Goal: Information Seeking & Learning: Learn about a topic

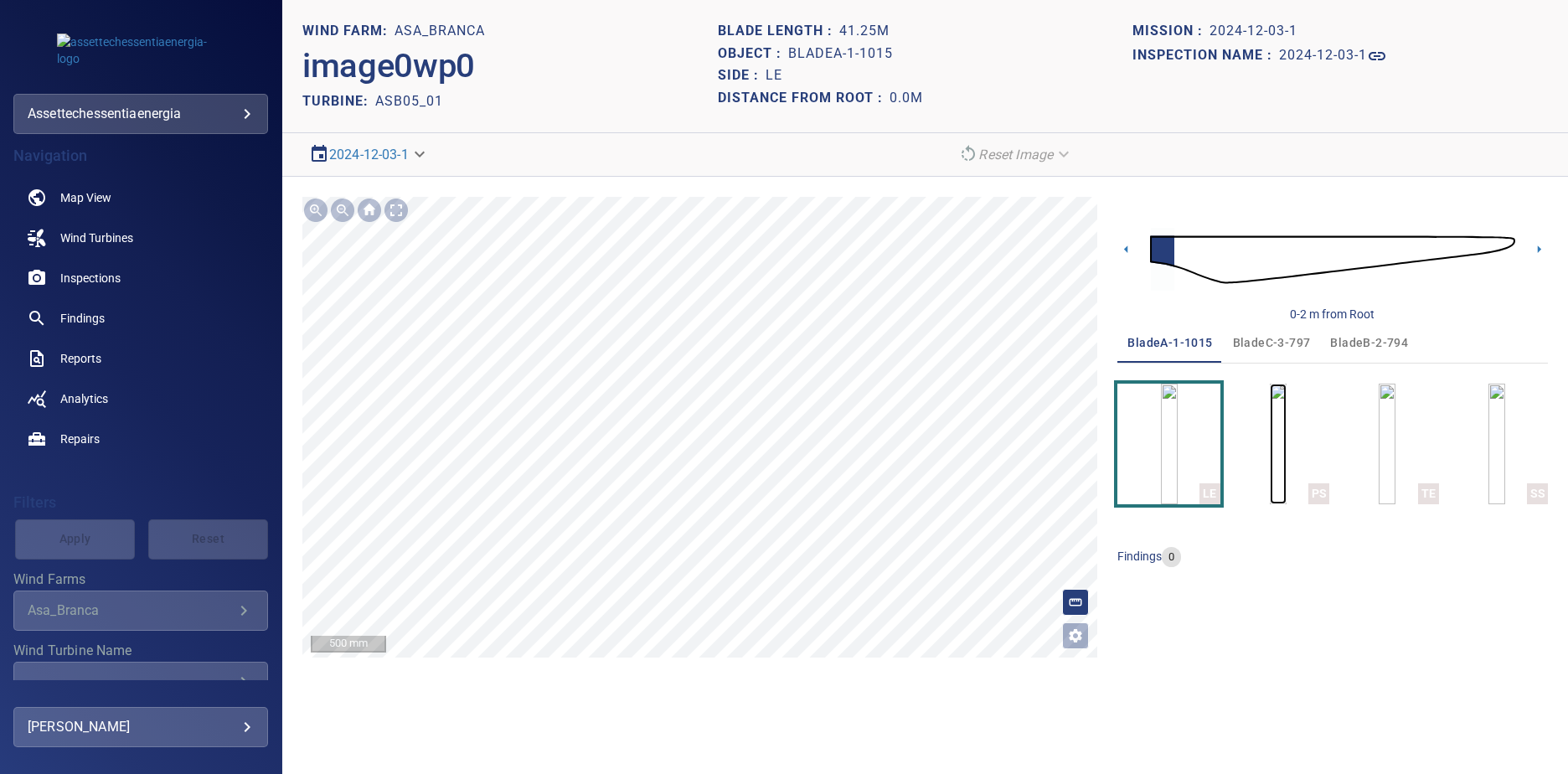
click at [1281, 446] on img "button" at bounding box center [1277, 443] width 17 height 121
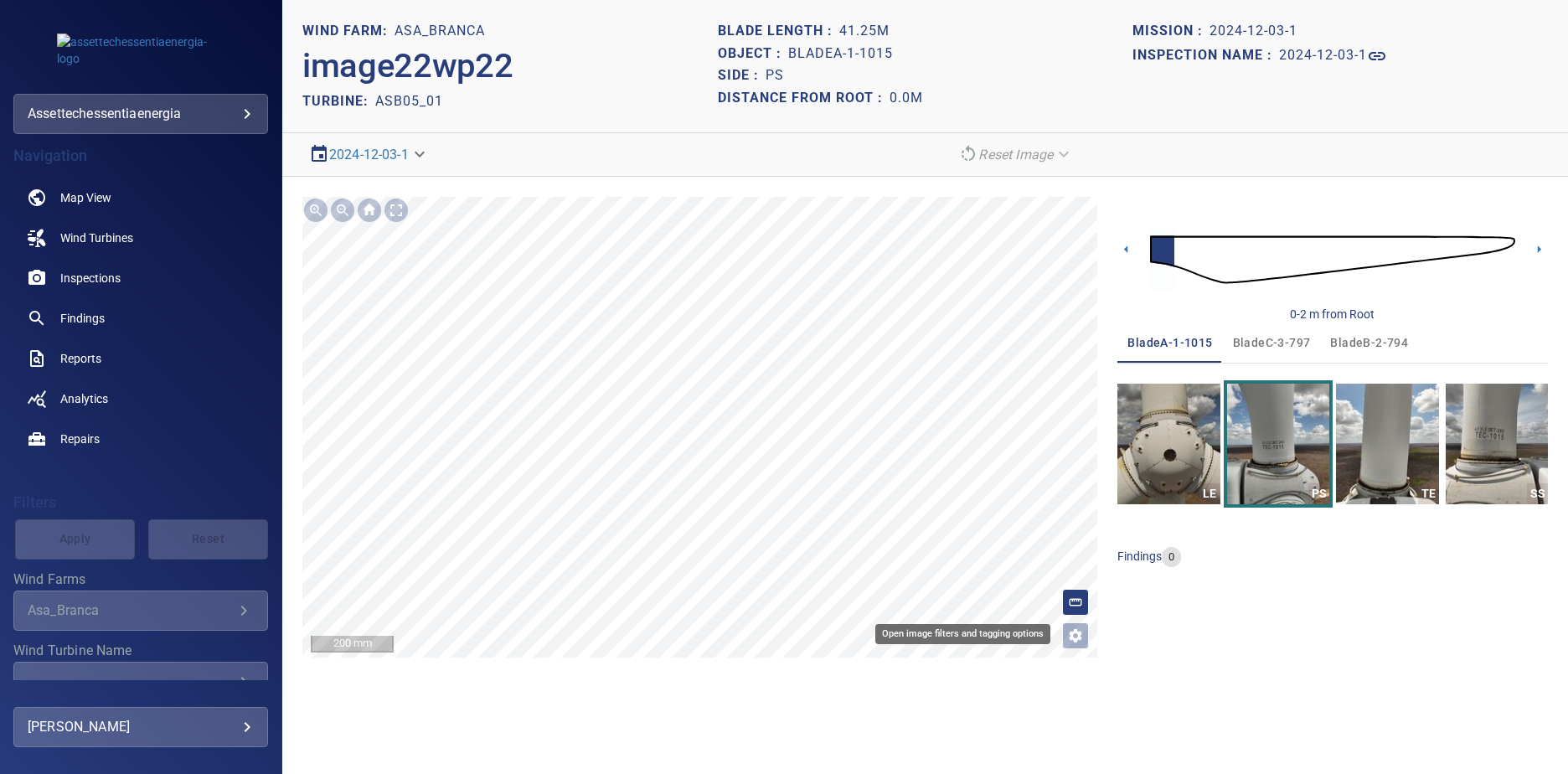
click at [1080, 630] on icon "Open image filters and tagging options" at bounding box center [1075, 635] width 17 height 17
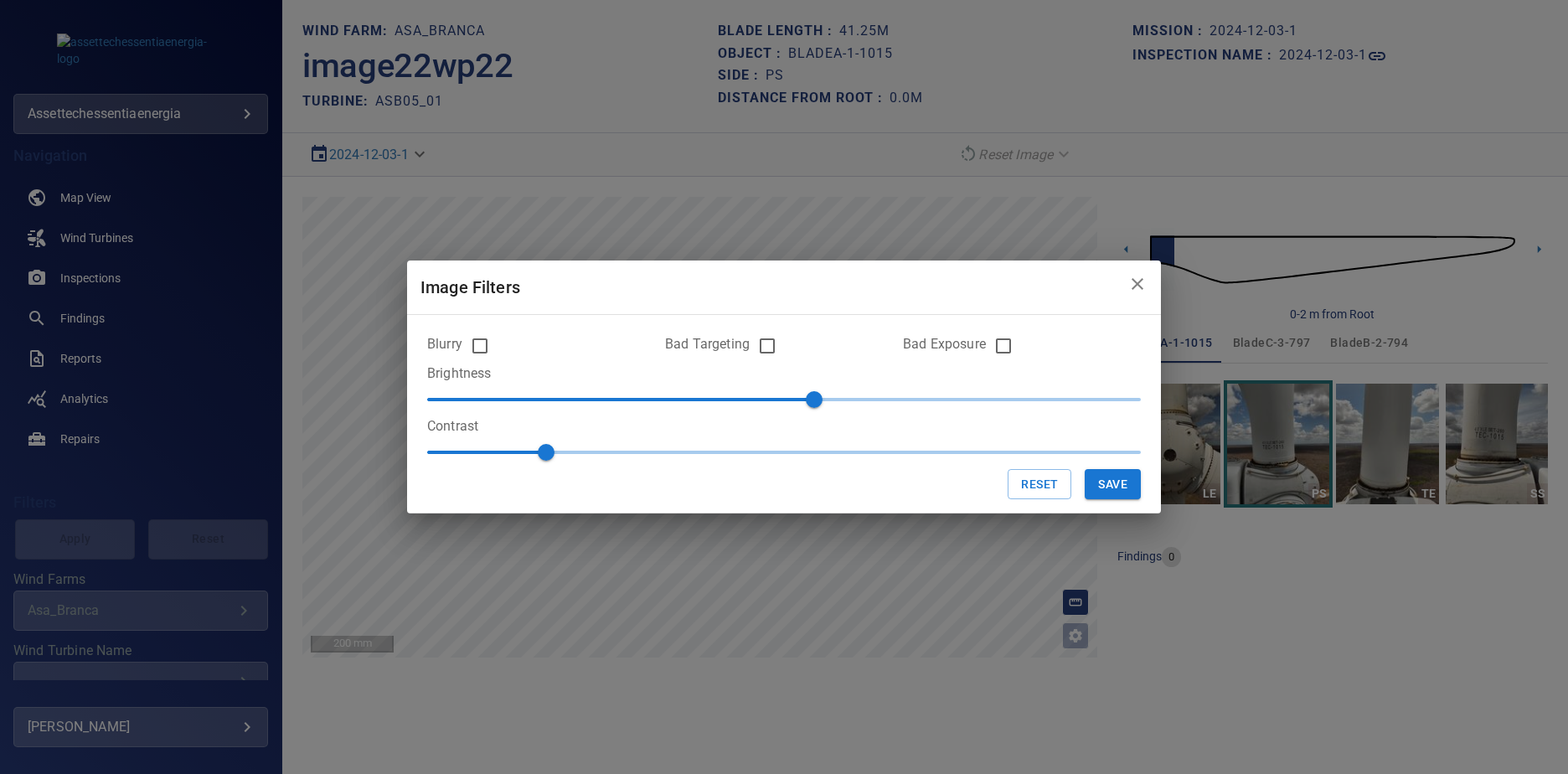
click at [1142, 286] on icon "close" at bounding box center [1137, 284] width 20 height 20
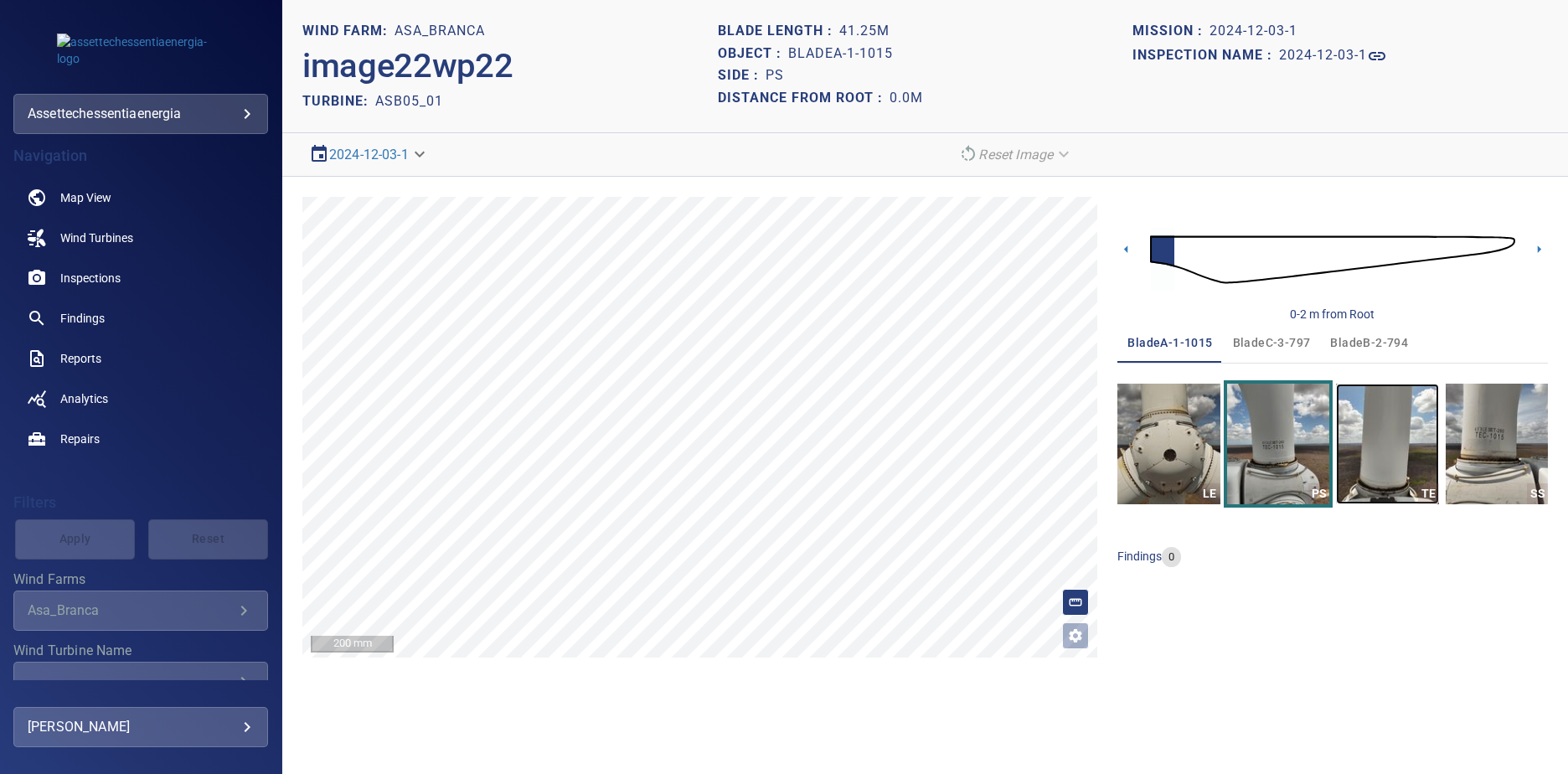
click at [1402, 454] on img "button" at bounding box center [1387, 443] width 102 height 121
